Goal: Information Seeking & Learning: Learn about a topic

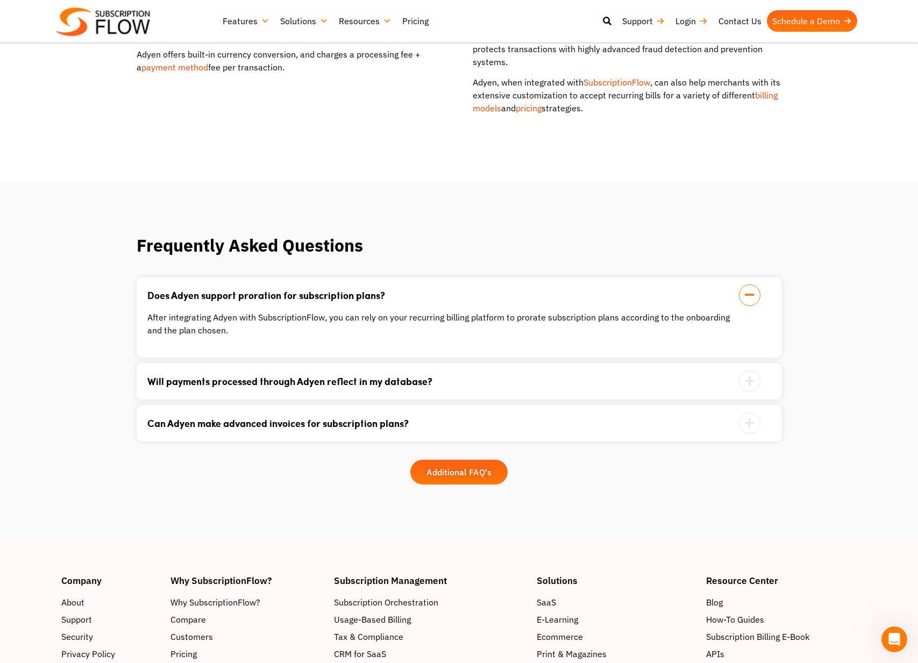
scroll to position [979, 0]
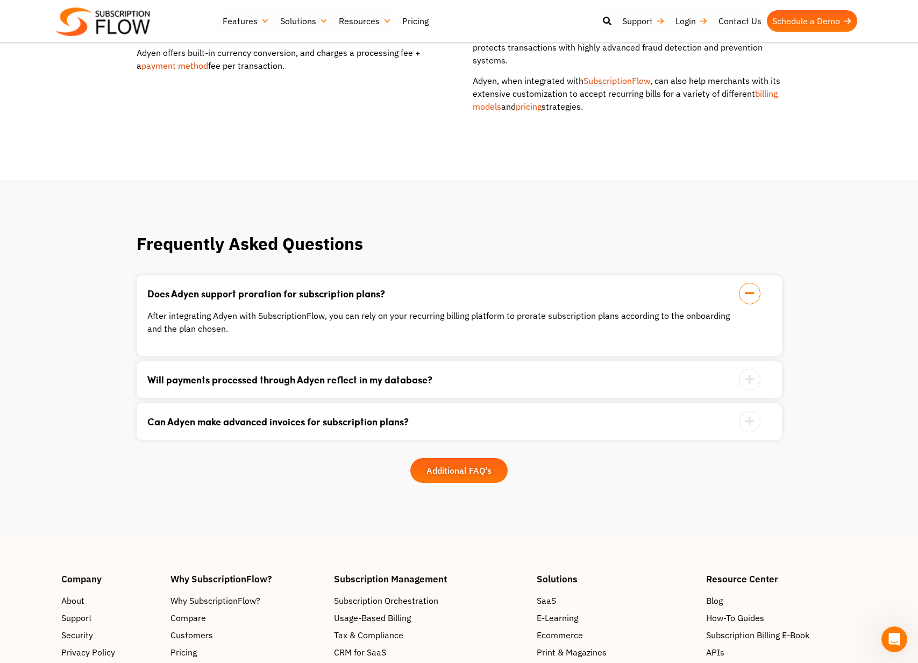
click at [416, 16] on link "Pricing" at bounding box center [415, 21] width 37 height 22
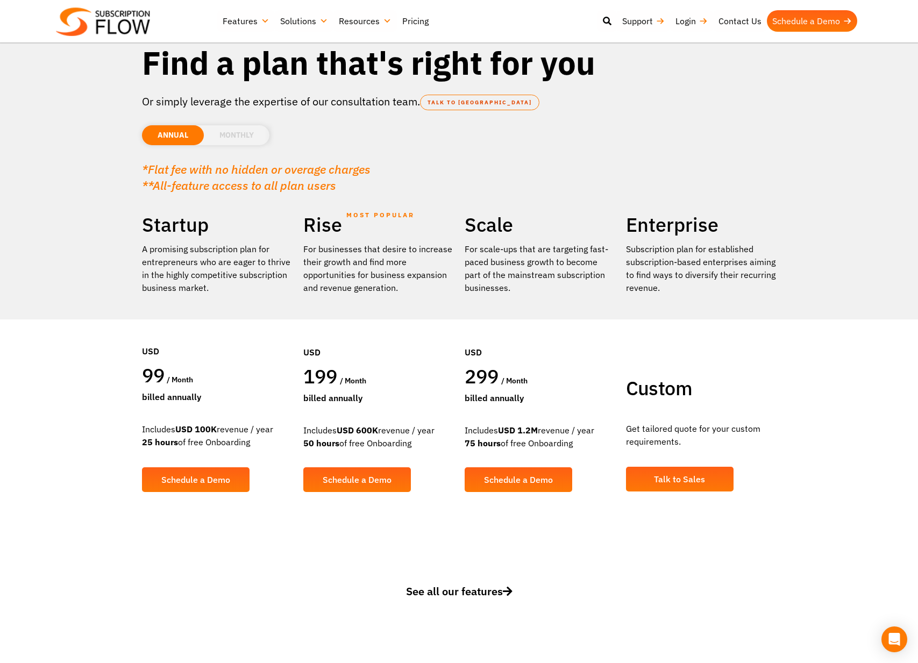
scroll to position [38, 0]
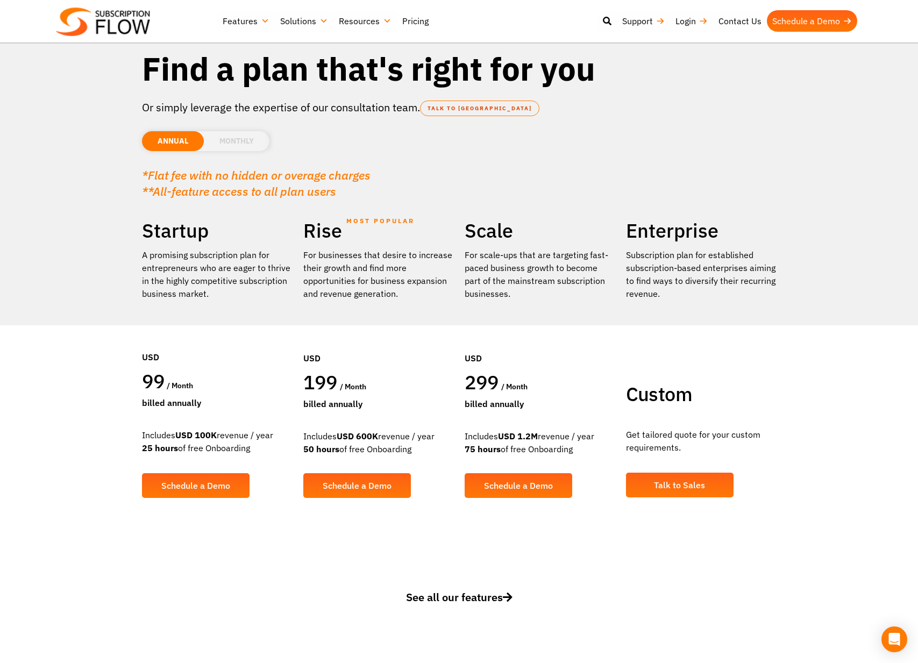
click at [226, 138] on li "MONTHLY" at bounding box center [237, 141] width 66 height 20
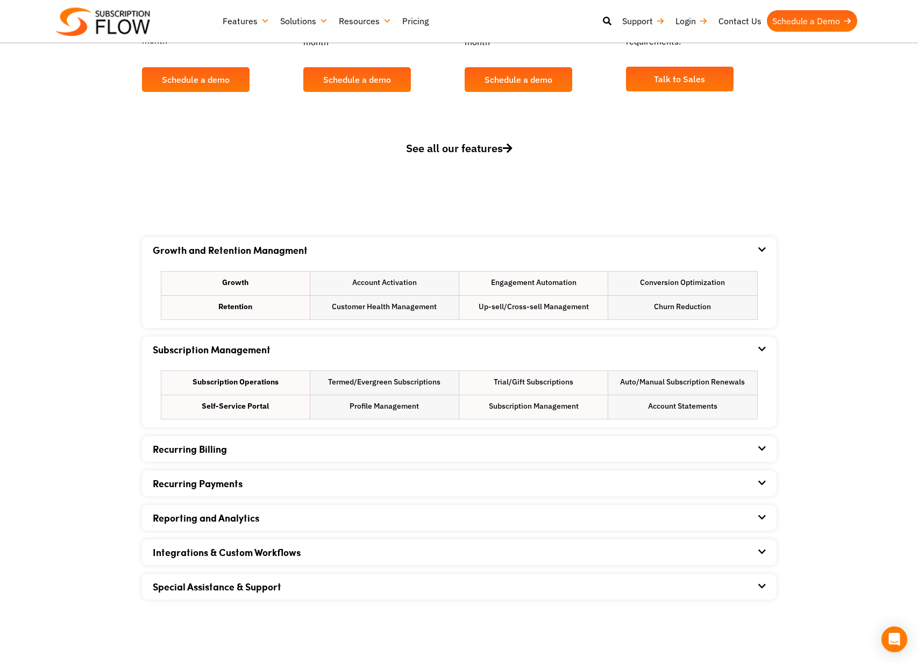
scroll to position [505, 0]
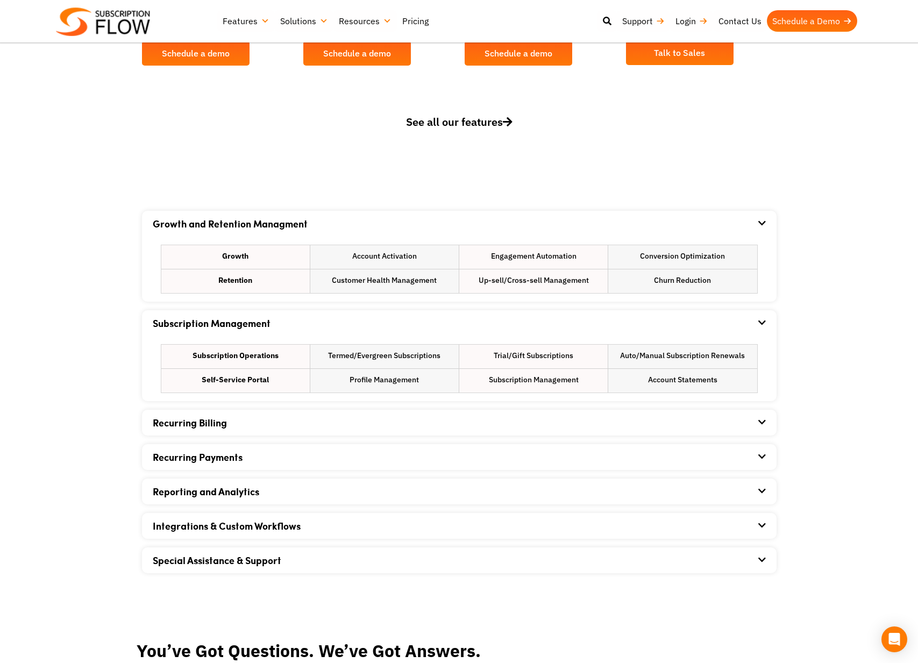
click at [332, 465] on div "Recurring Payments" at bounding box center [459, 457] width 613 height 26
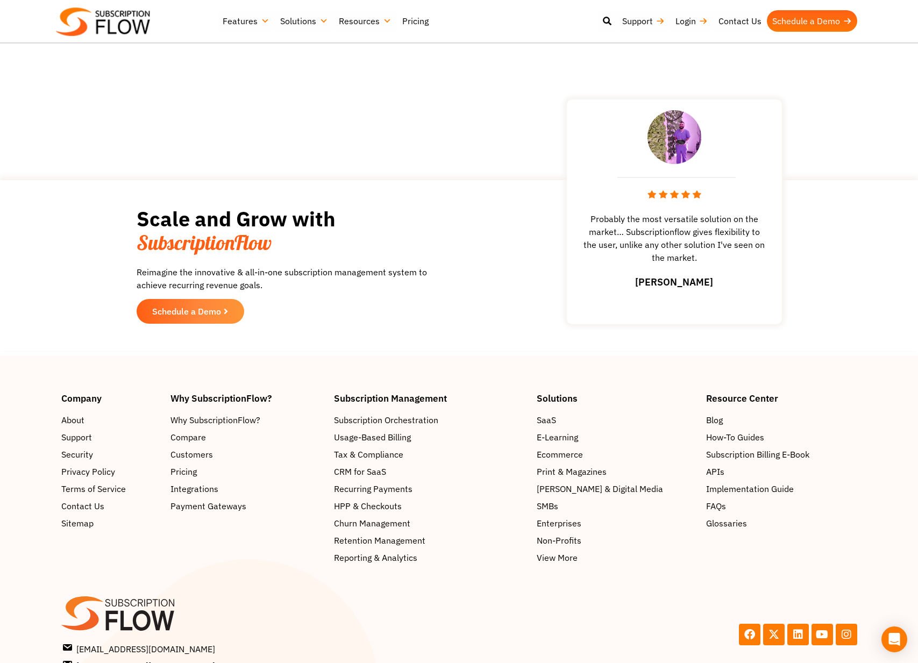
scroll to position [1586, 0]
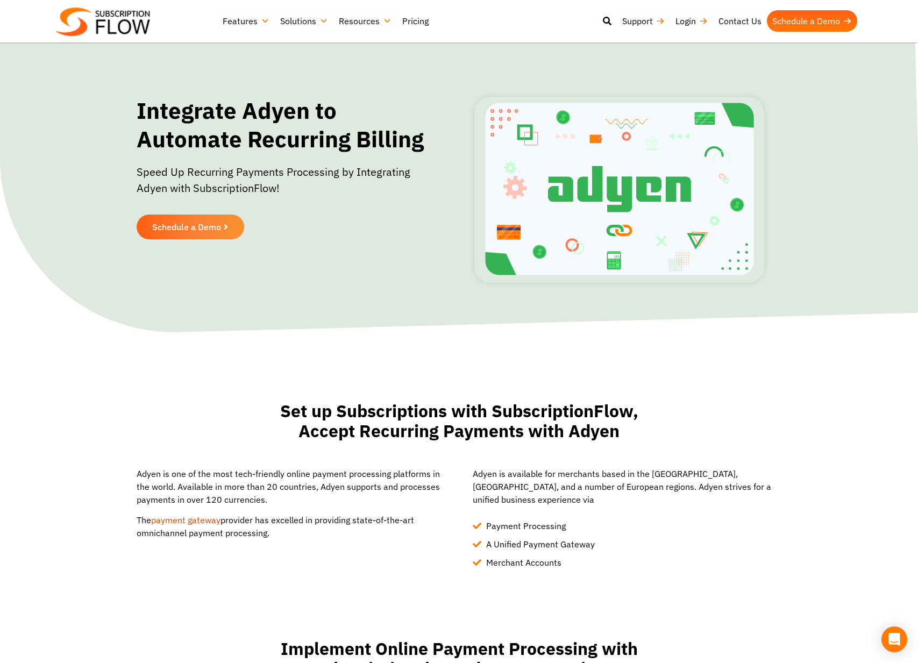
click at [417, 19] on link "Pricing" at bounding box center [415, 21] width 37 height 22
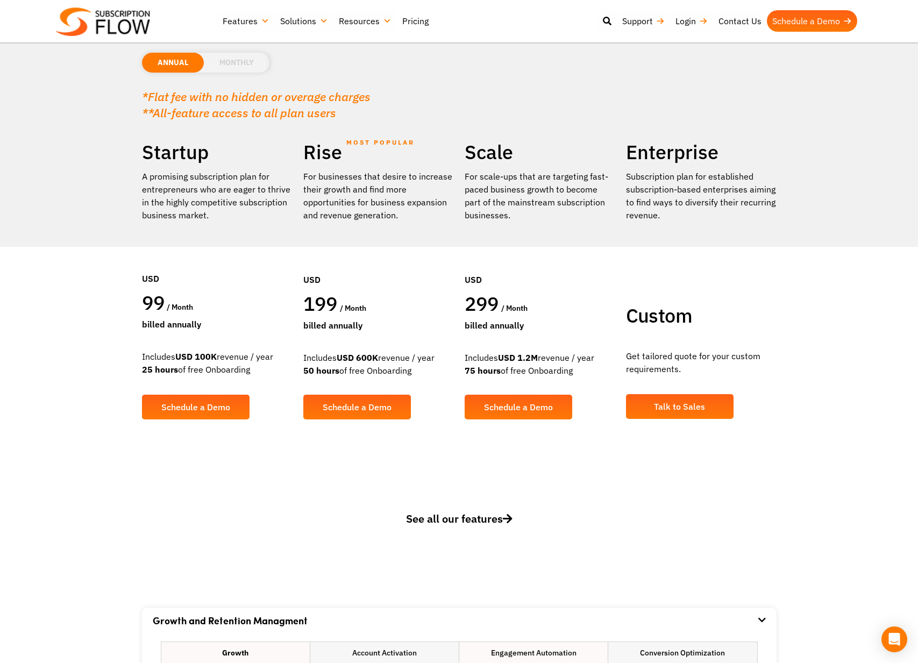
scroll to position [9, 0]
